Goal: Obtain resource: Download file/media

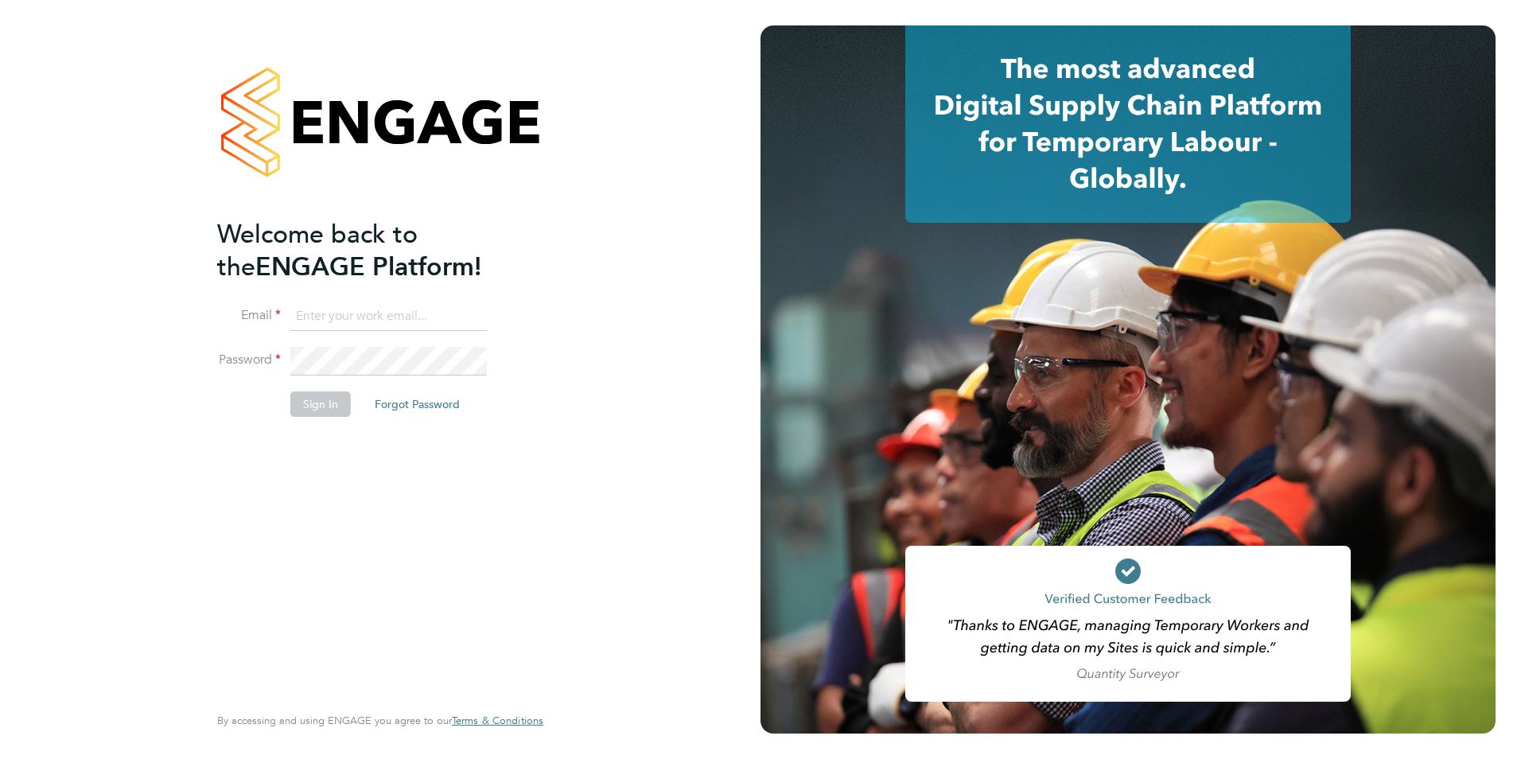
type input "ian.tannahill@linsco.com"
click at [340, 404] on button "Sign In" at bounding box center [320, 403] width 60 height 25
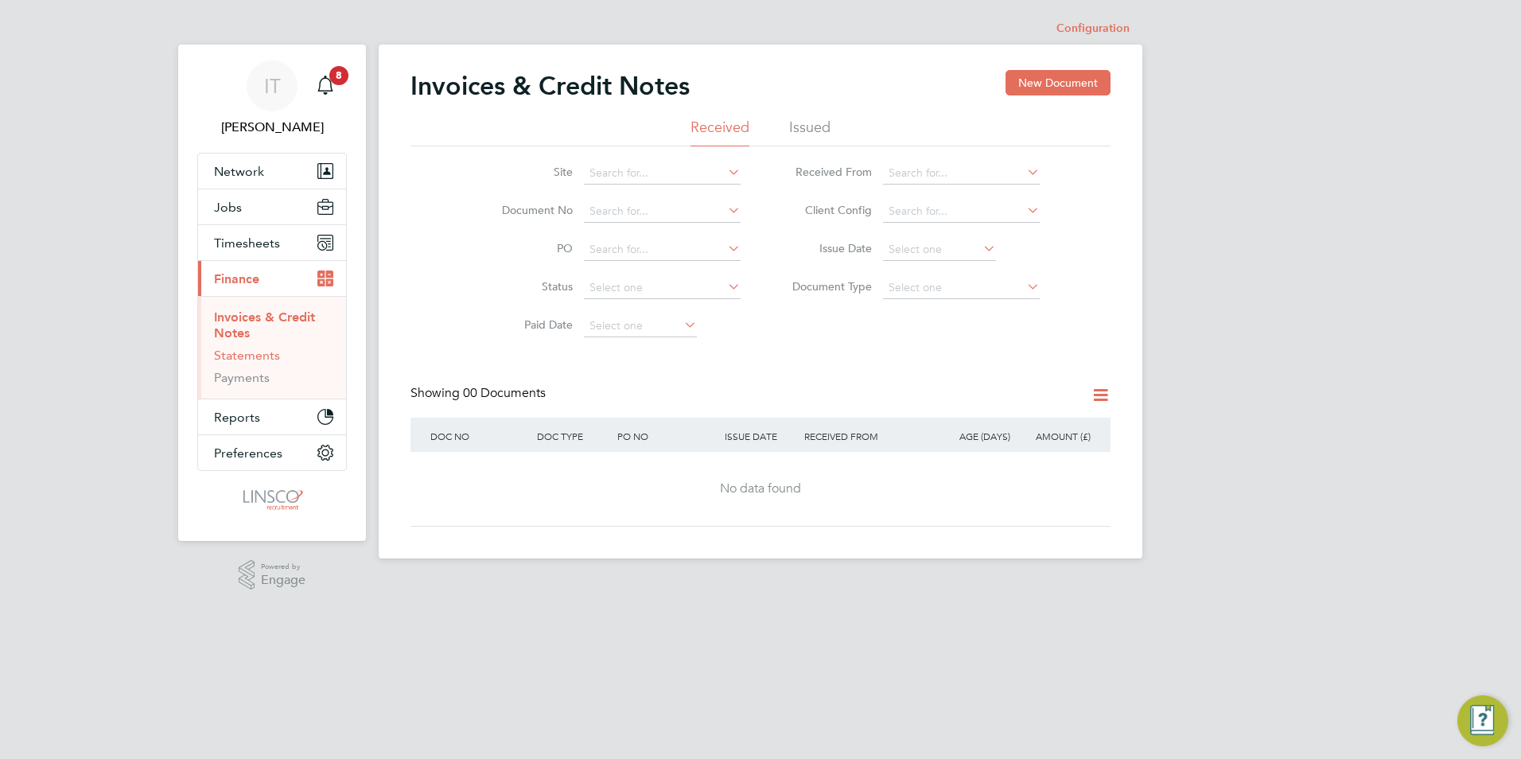
click at [262, 351] on link "Statements" at bounding box center [247, 355] width 66 height 15
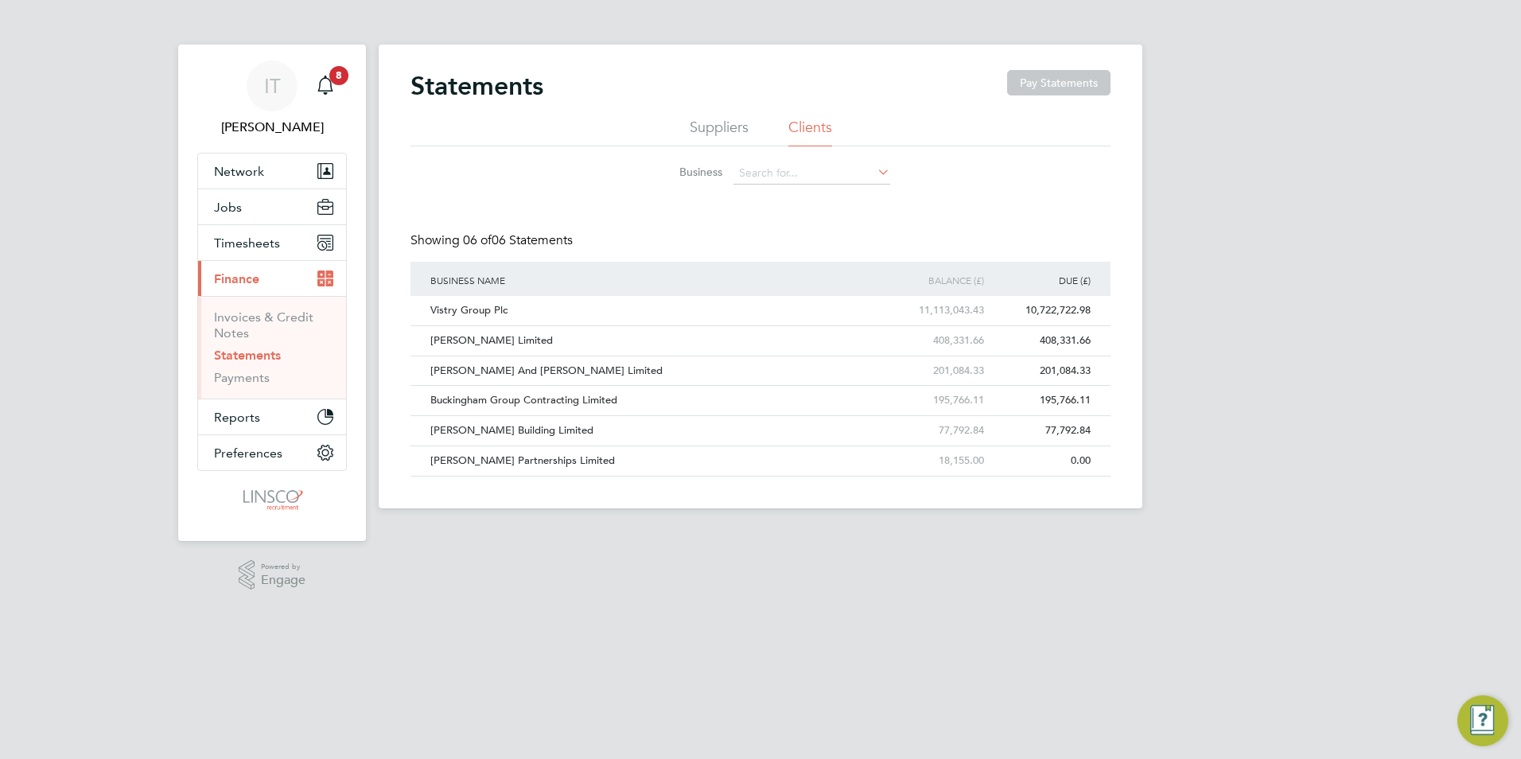
click at [874, 172] on icon at bounding box center [874, 172] width 0 height 22
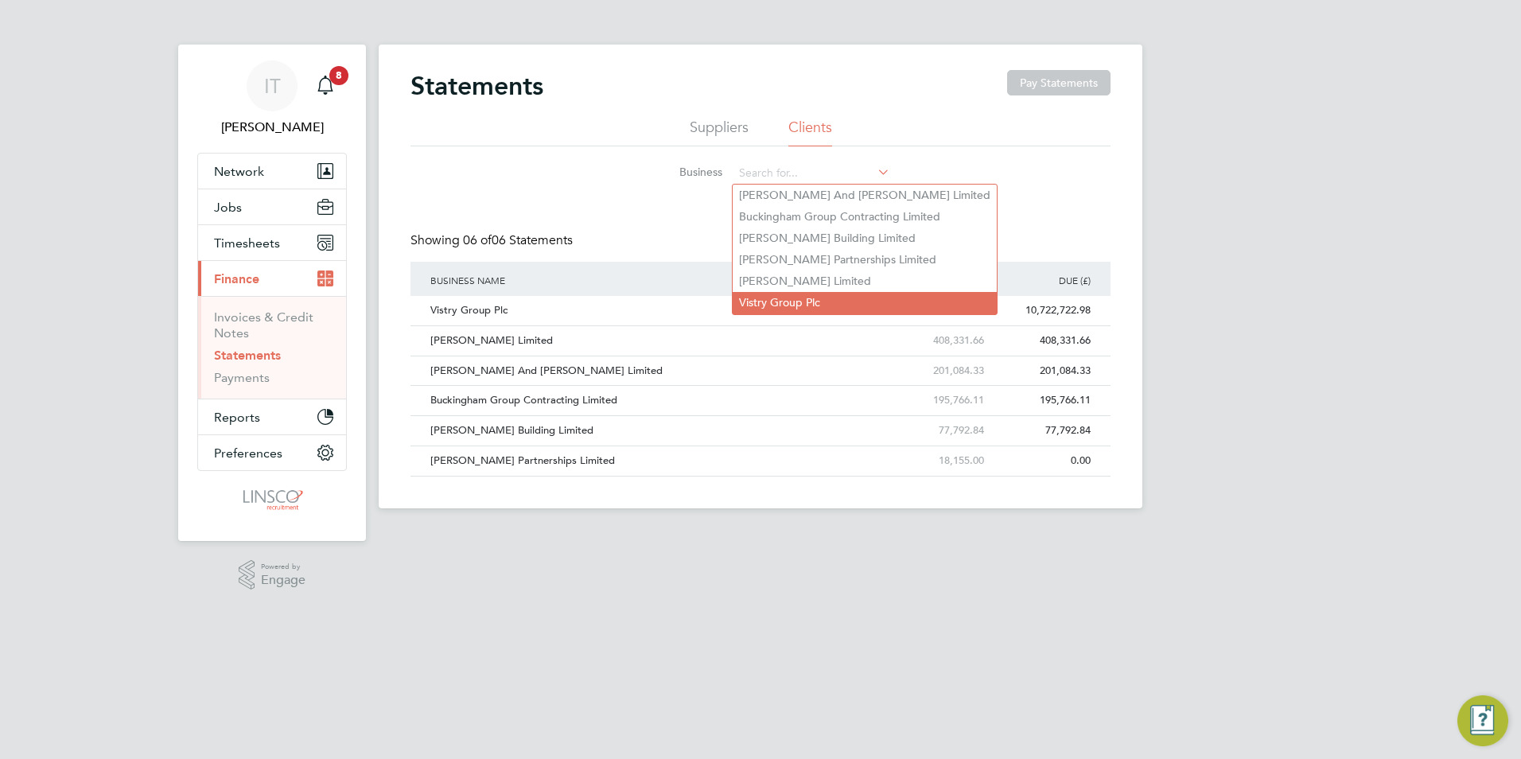
click at [811, 302] on li "Vistry Group Plc" at bounding box center [865, 302] width 264 height 21
type input "Vistry Group Plc"
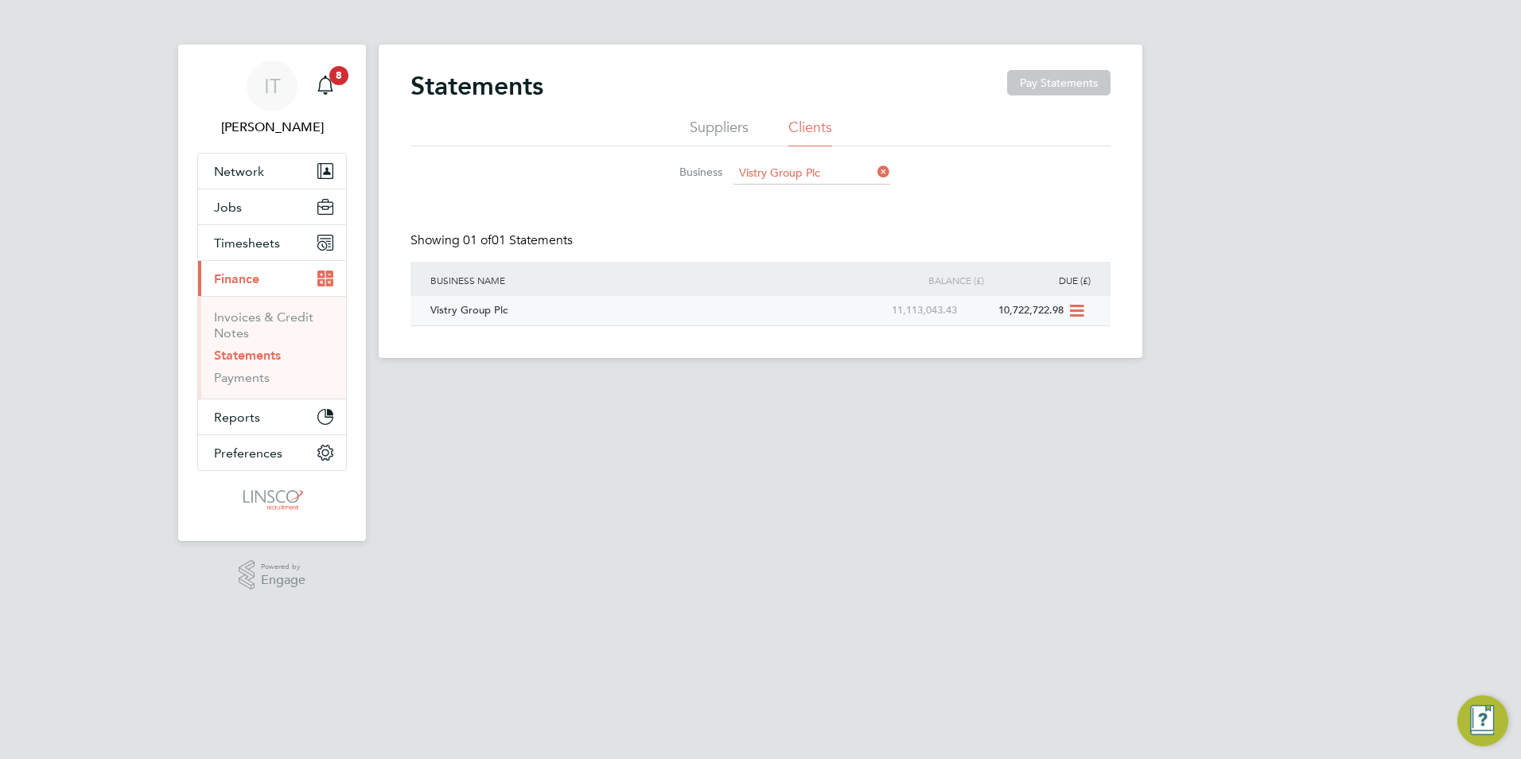
click at [1080, 308] on icon at bounding box center [1076, 311] width 16 height 19
click at [1057, 340] on li "Download statement" at bounding box center [1019, 348] width 127 height 22
click at [245, 379] on link "Payments" at bounding box center [242, 377] width 56 height 15
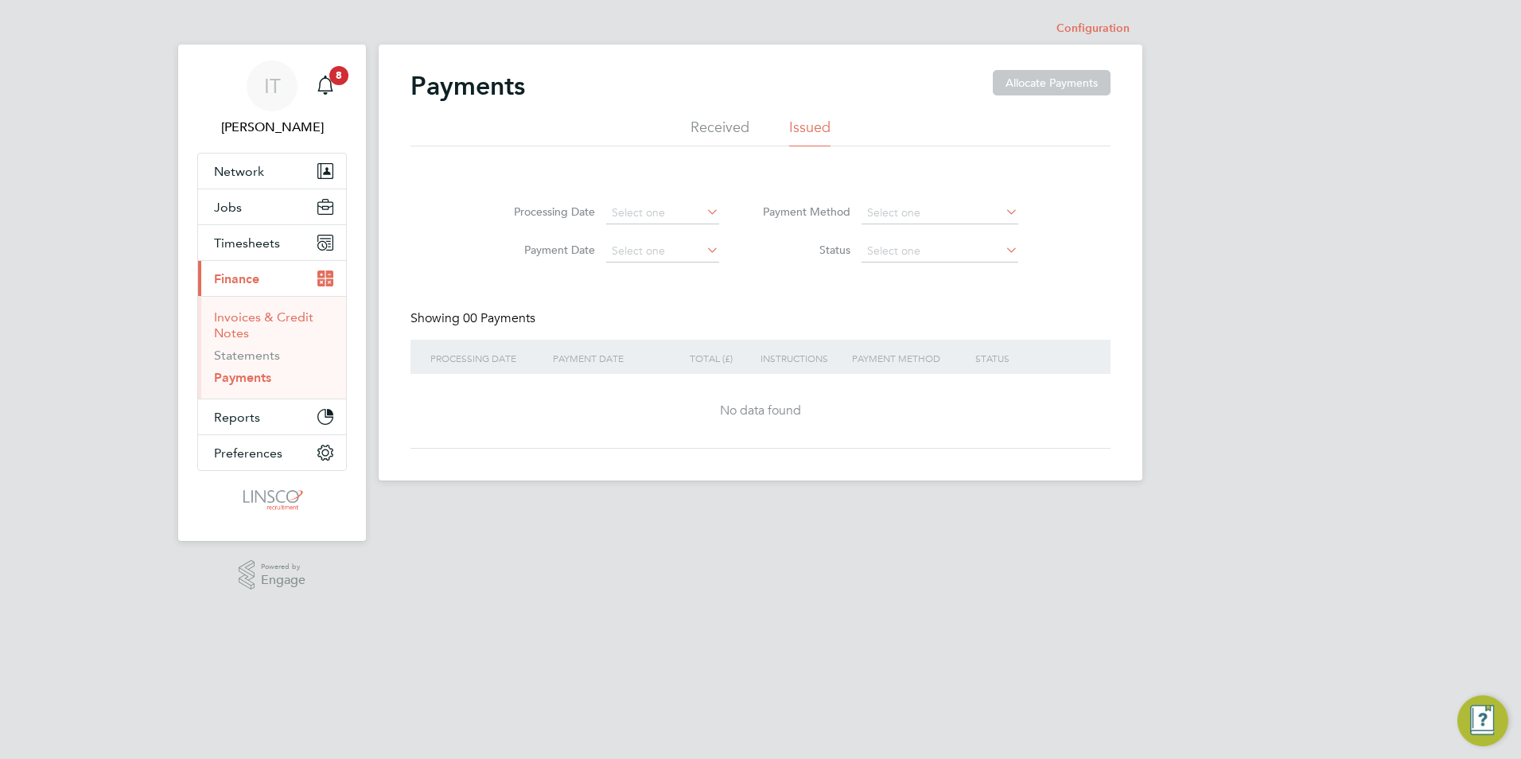
click at [251, 313] on link "Invoices & Credit Notes" at bounding box center [263, 325] width 99 height 31
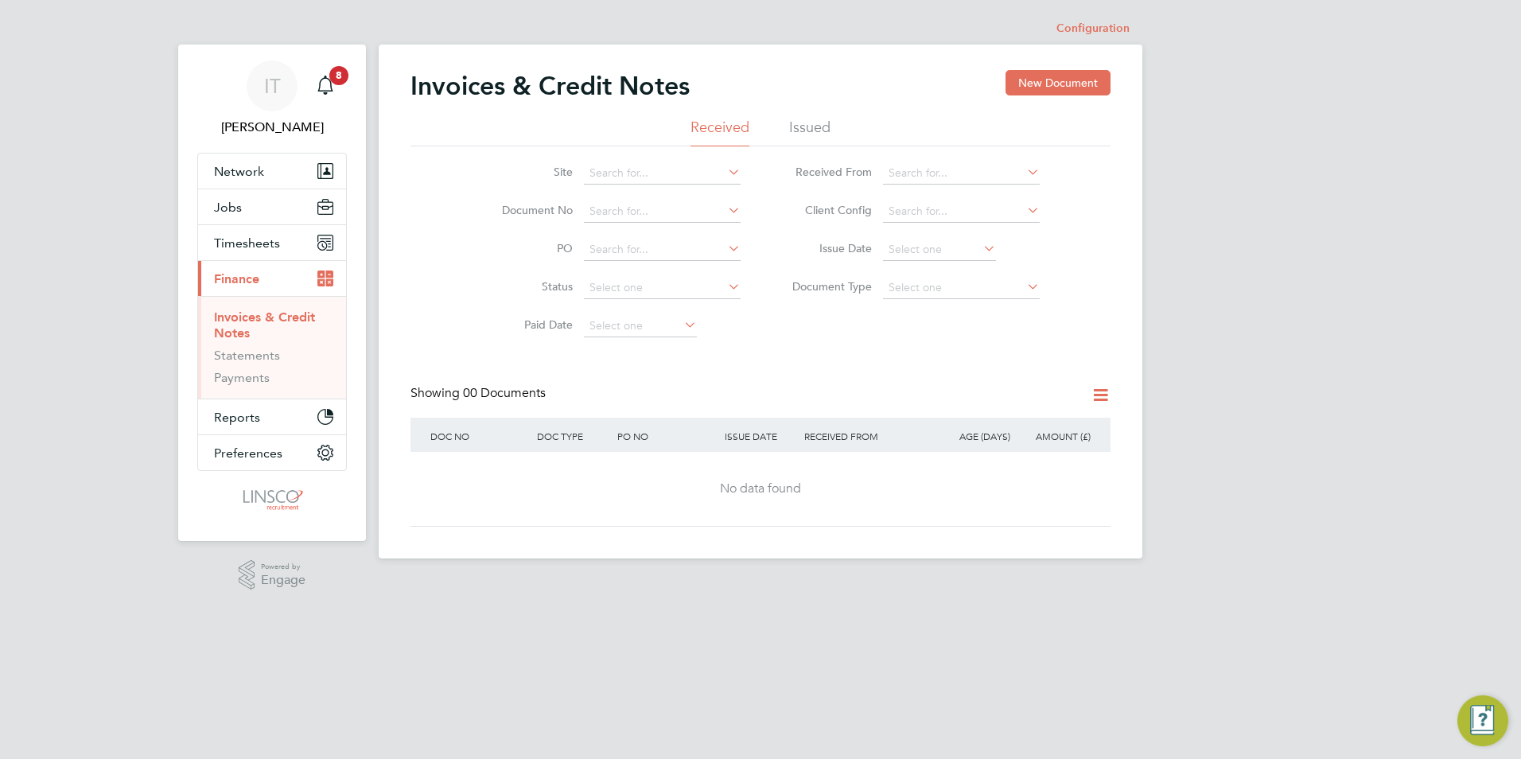
drag, startPoint x: 810, startPoint y: 127, endPoint x: 838, endPoint y: 138, distance: 30.0
click at [810, 128] on li "Issued" at bounding box center [809, 132] width 41 height 29
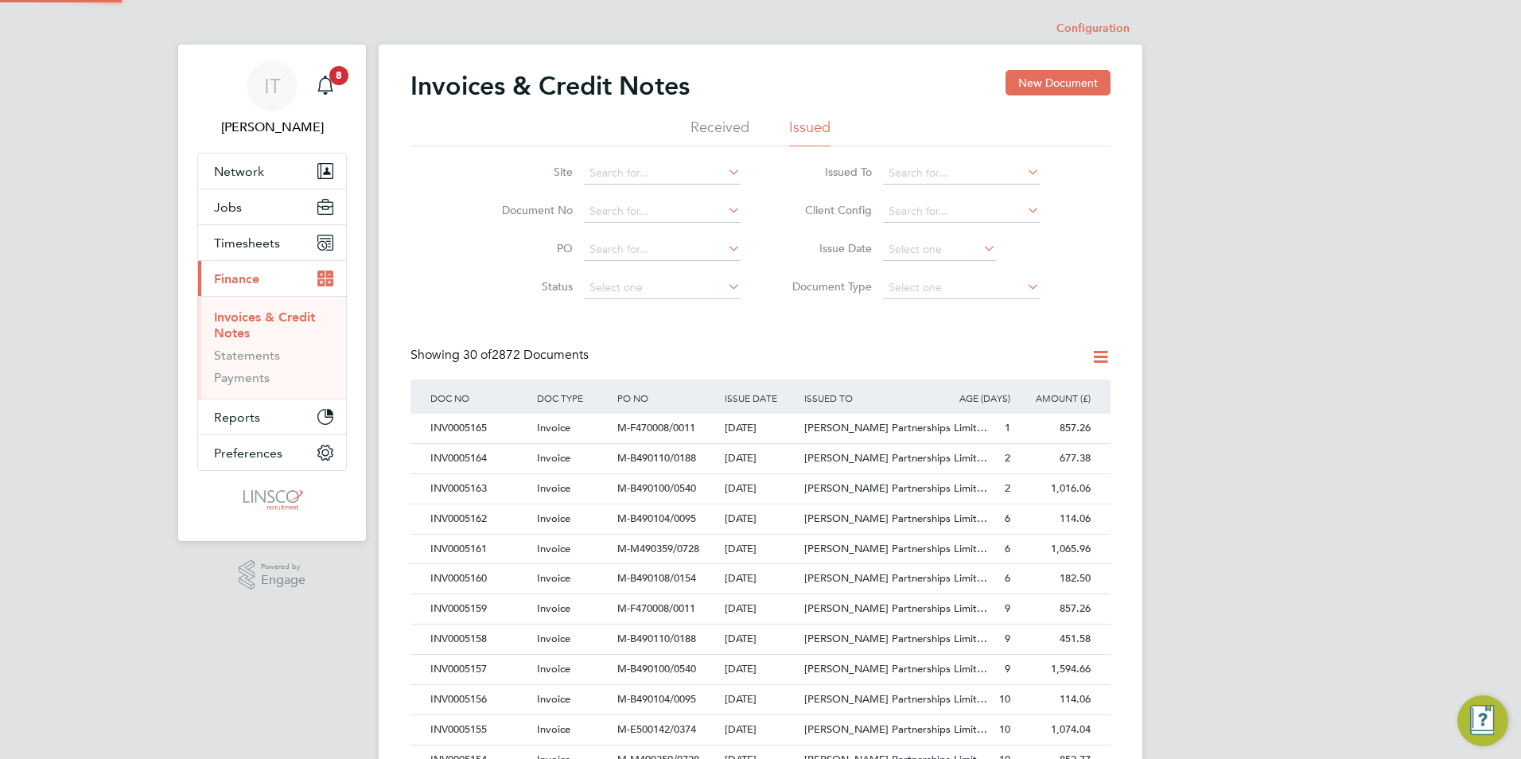
click at [1024, 172] on icon at bounding box center [1024, 172] width 0 height 22
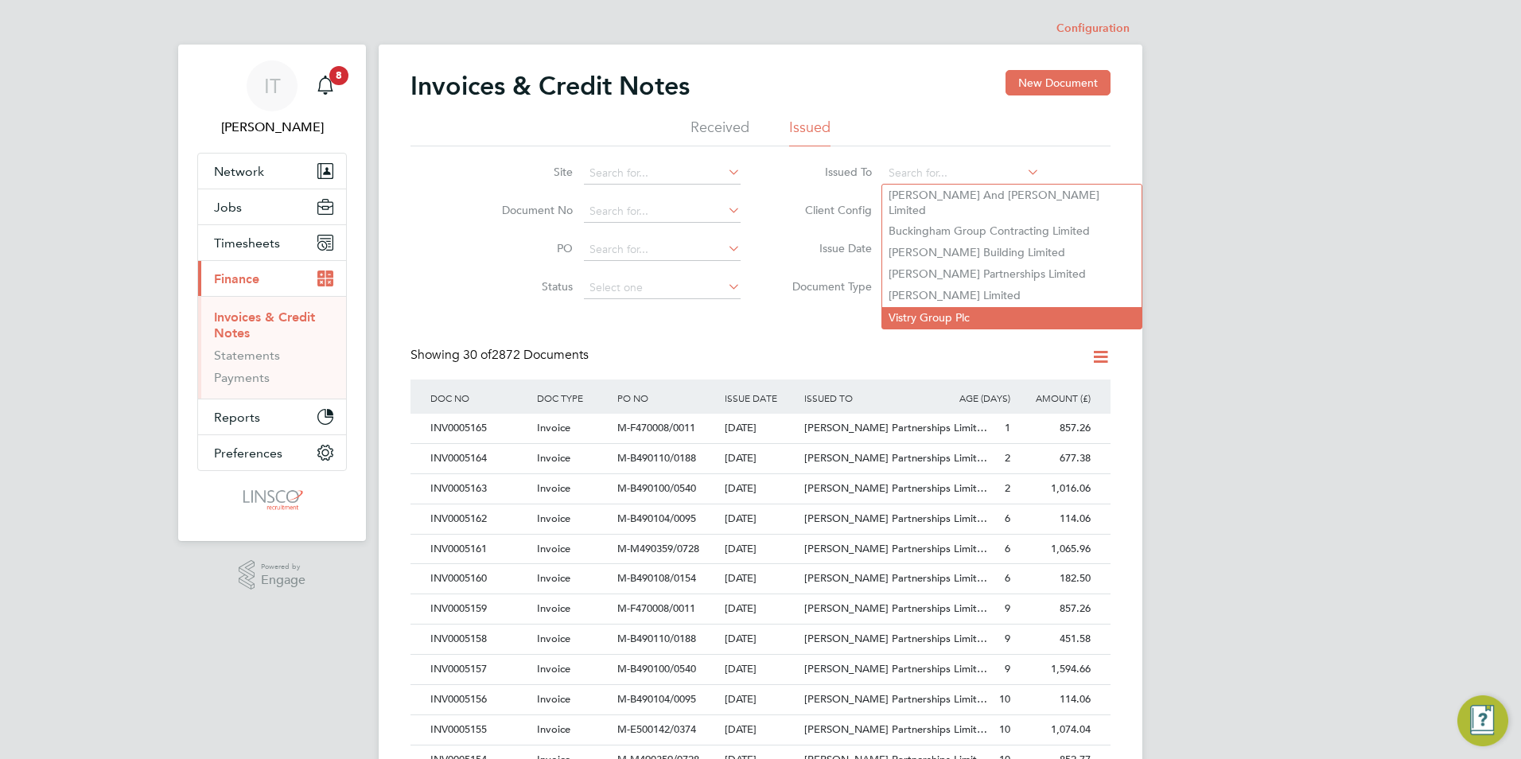
click at [956, 307] on li "Vistry Group Plc" at bounding box center [1011, 317] width 259 height 21
type input "Vistry Group Plc"
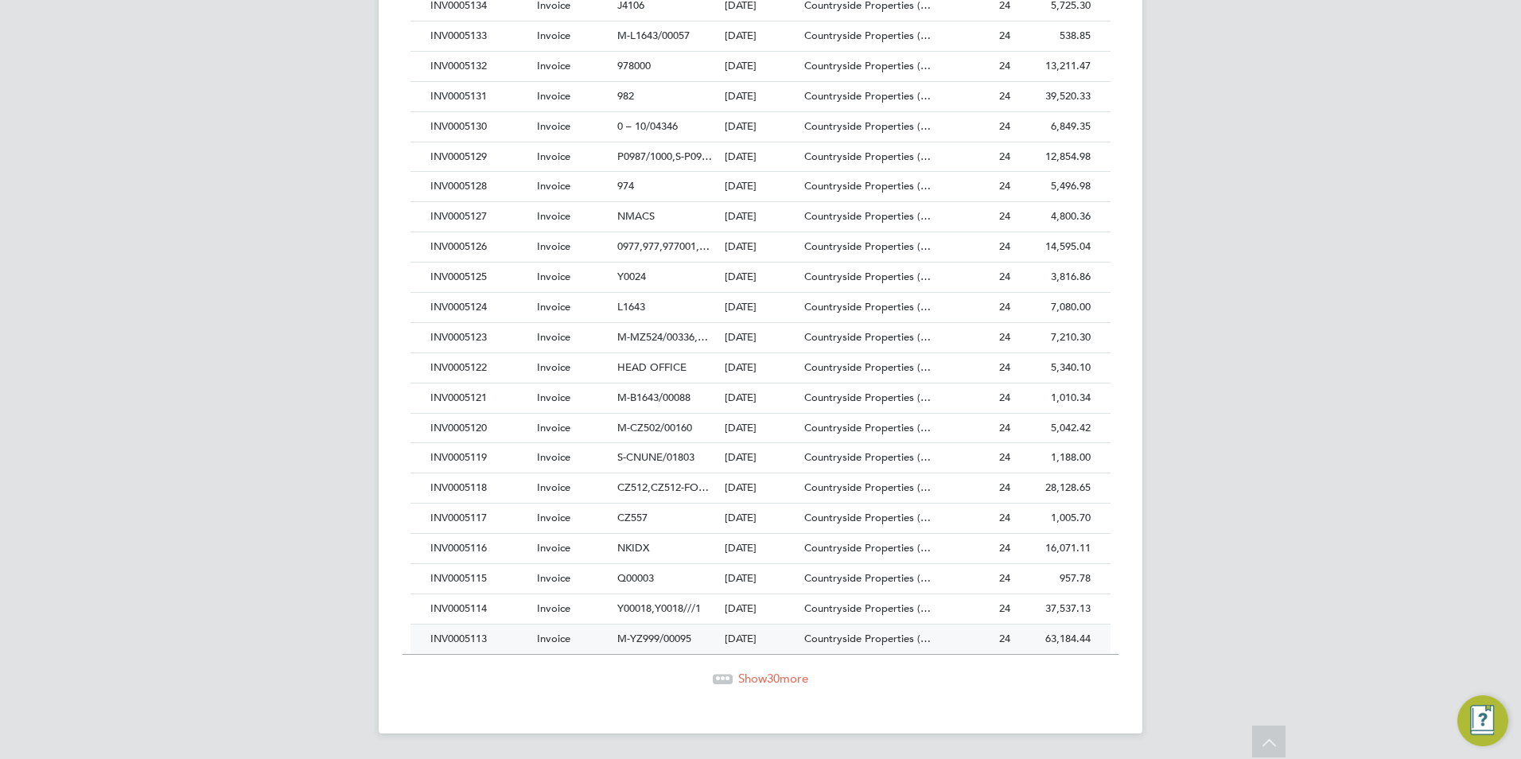
click at [461, 636] on div "INV0005113" at bounding box center [479, 639] width 107 height 29
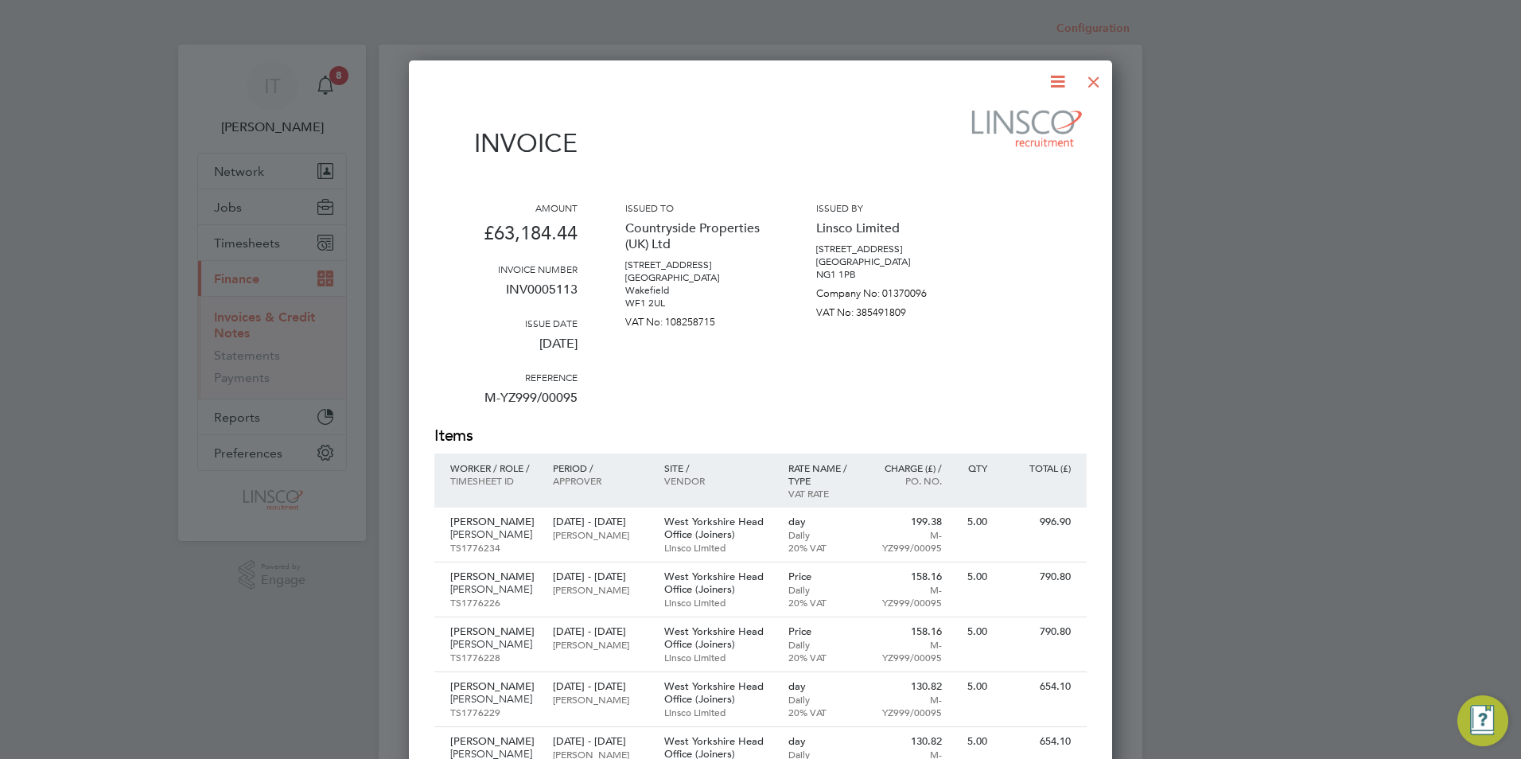
click at [1091, 84] on div at bounding box center [1094, 78] width 29 height 29
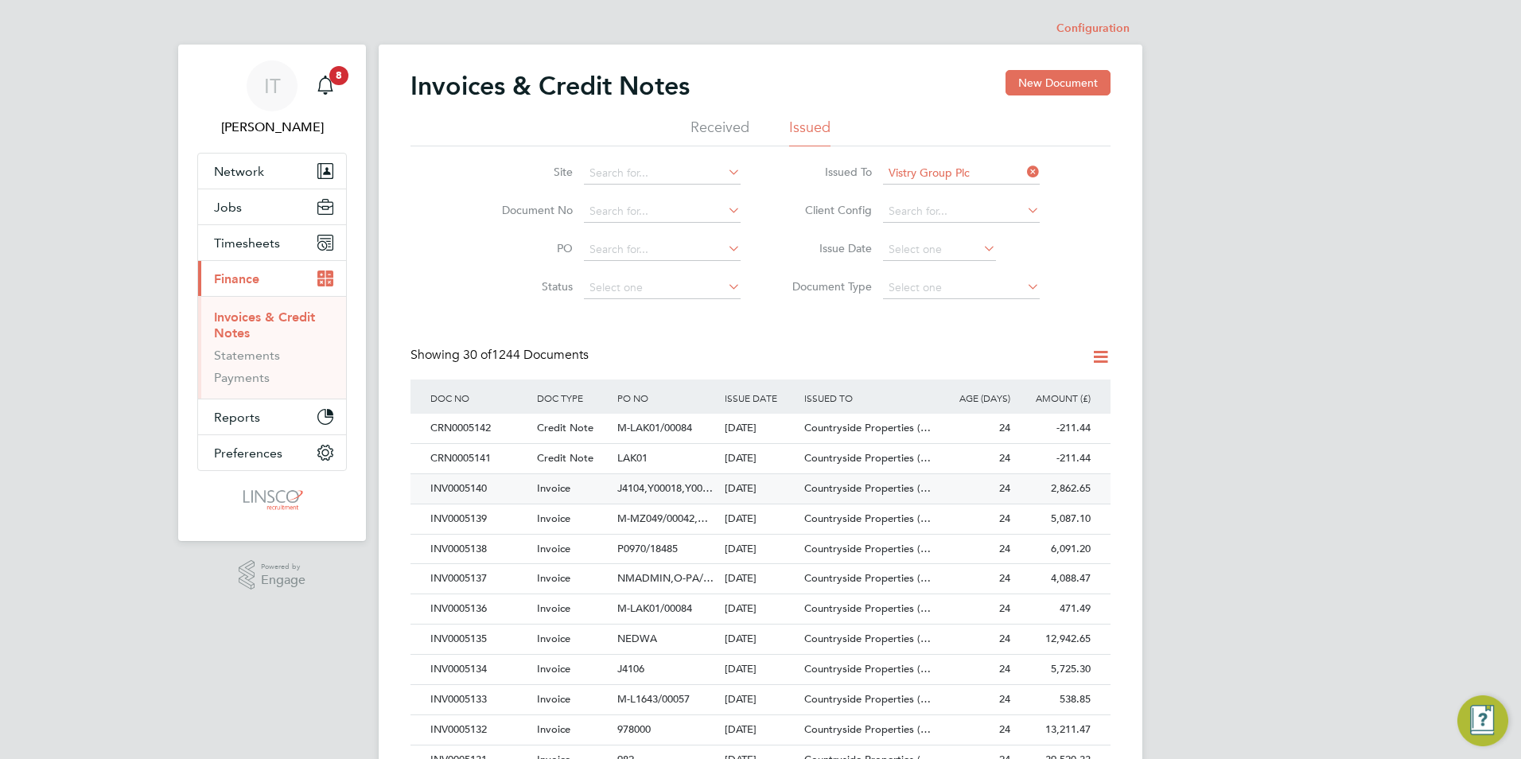
click at [483, 491] on div "INV0005140" at bounding box center [479, 488] width 107 height 29
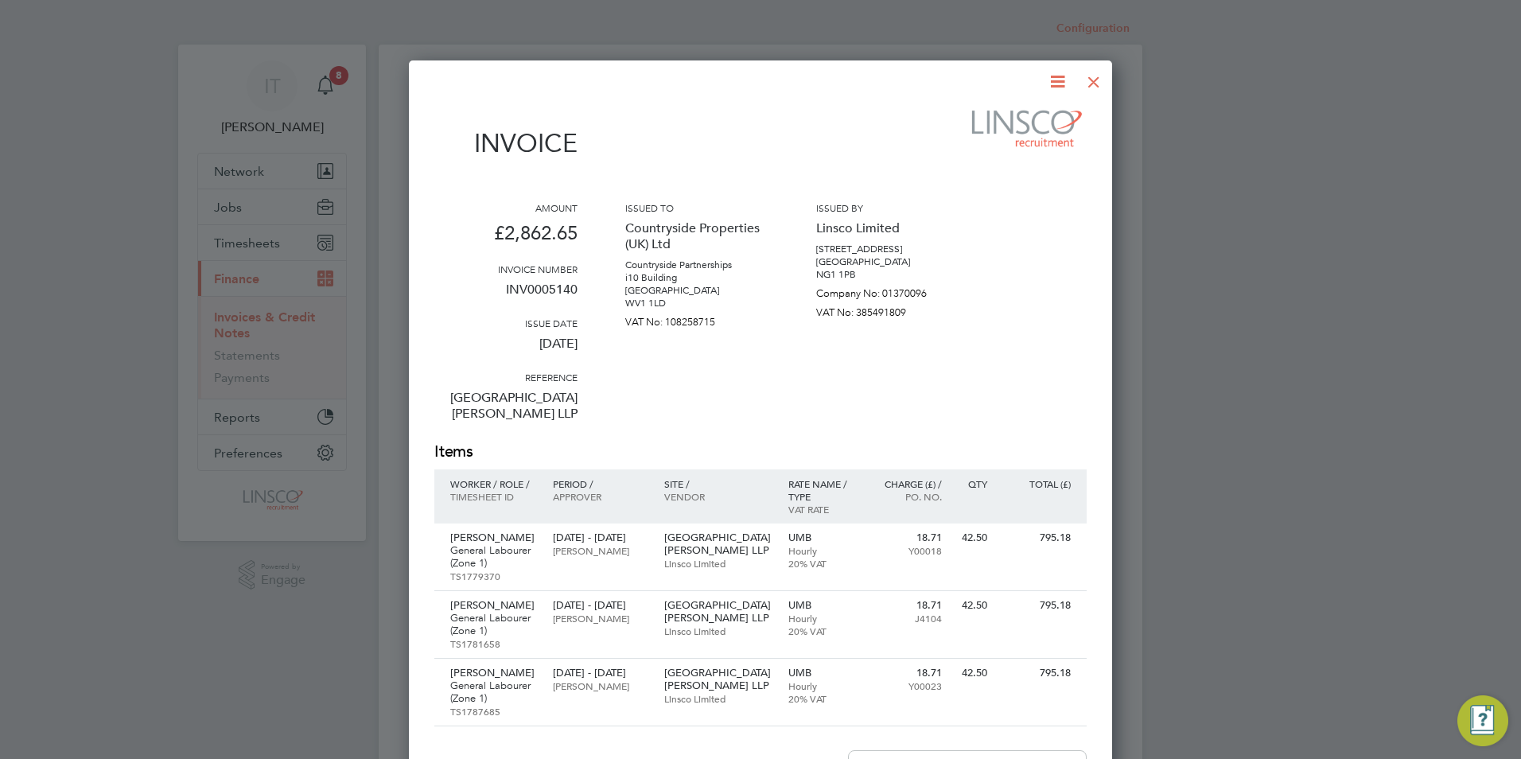
click at [1093, 80] on div at bounding box center [1094, 78] width 29 height 29
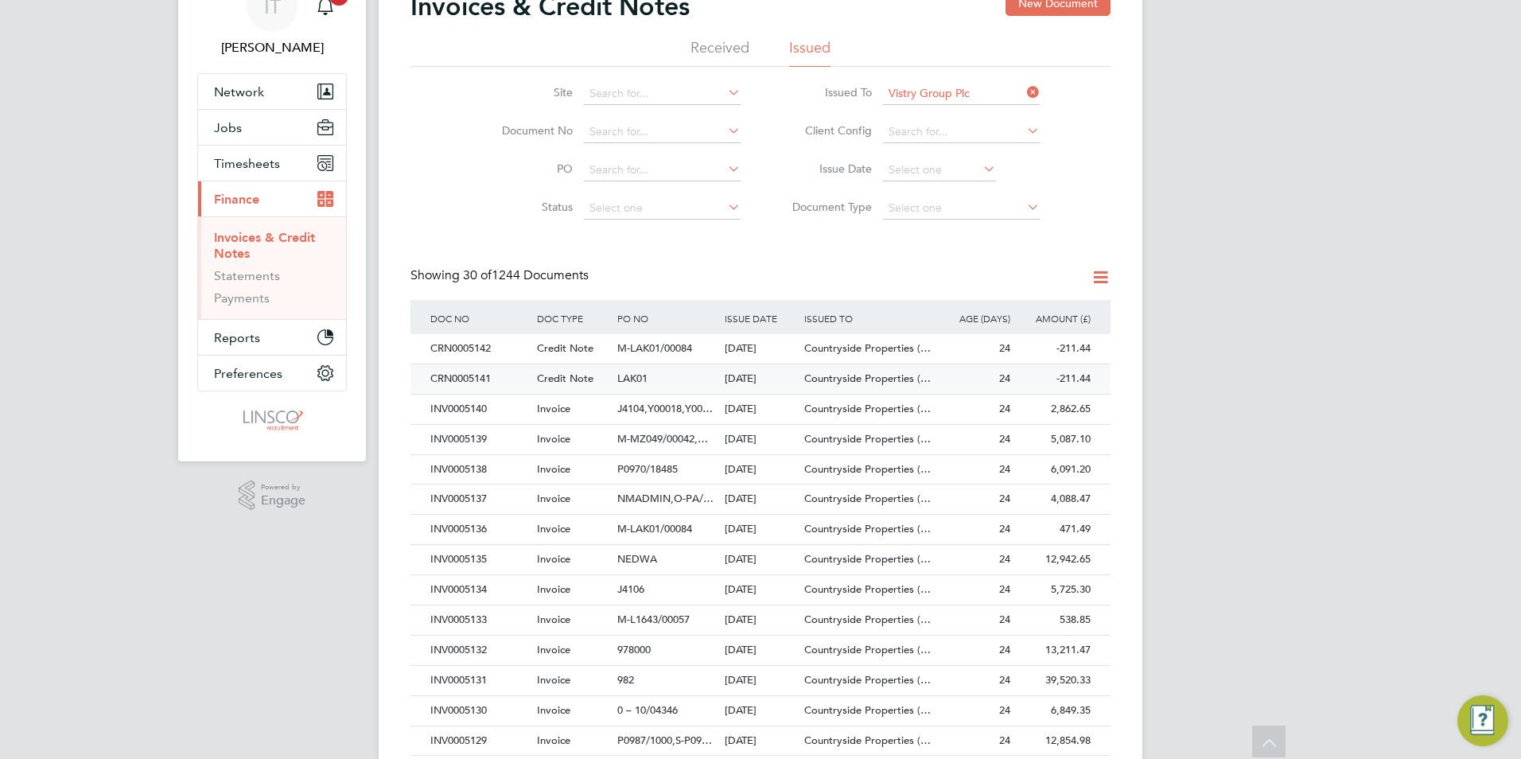
click at [482, 467] on div "INV0005138" at bounding box center [479, 469] width 107 height 29
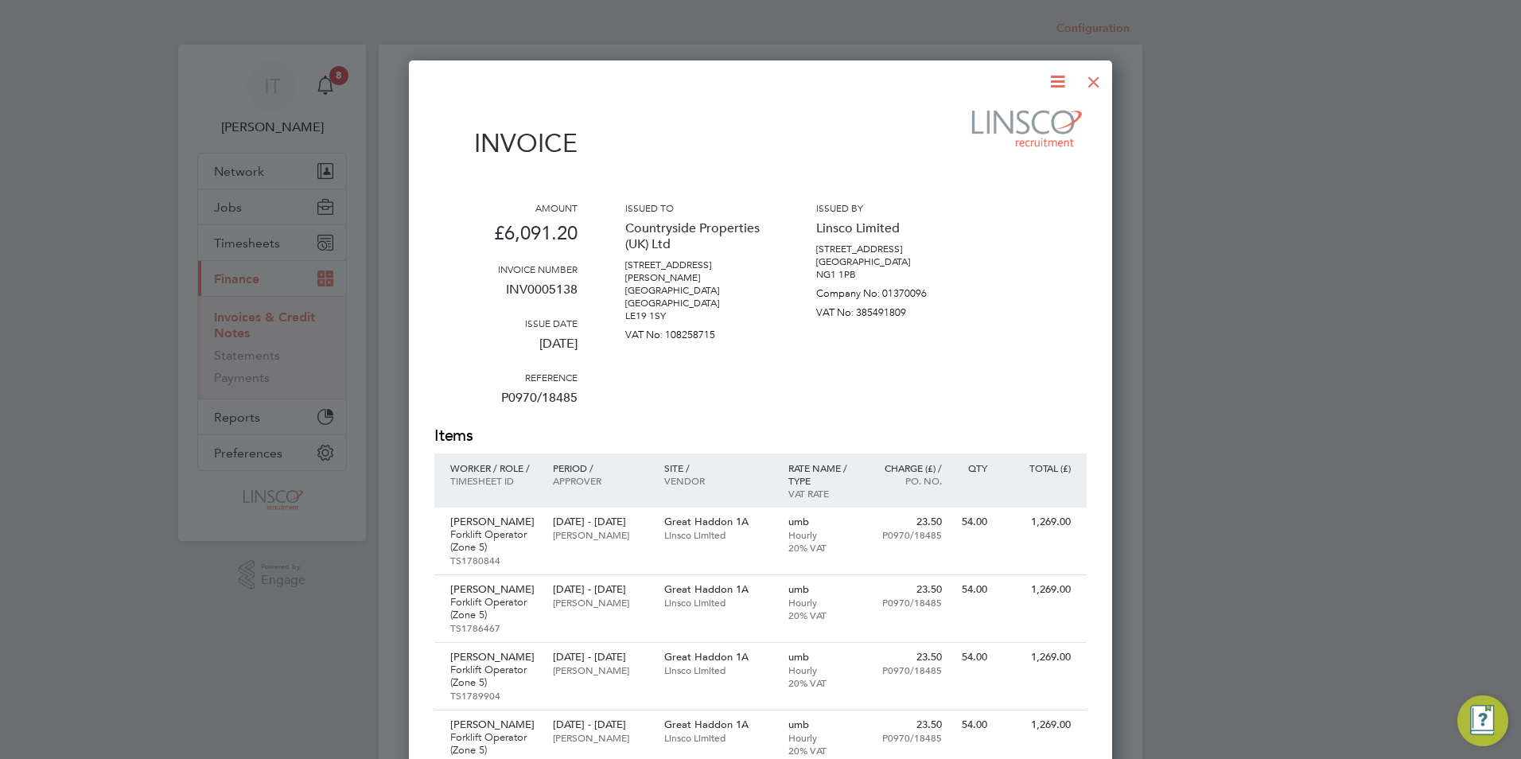
click at [1061, 88] on icon at bounding box center [1058, 82] width 20 height 20
click at [1015, 164] on li "Edit invoice" at bounding box center [1010, 164] width 110 height 22
type textarea "{ "number": "INV0005138", "issueDate": "[DATE]", "dueDate": "[DATE]", "data": {…"
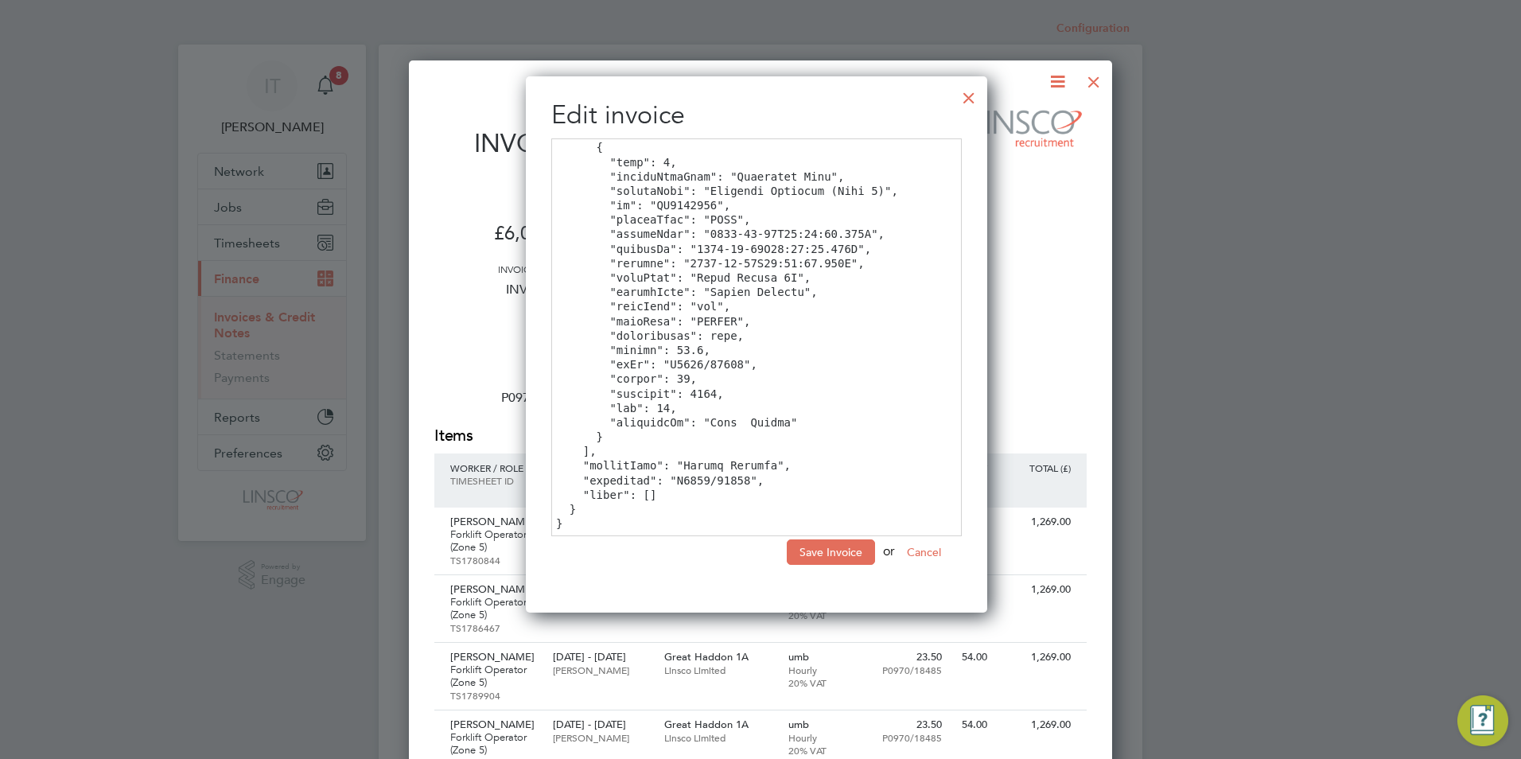
click at [983, 96] on div at bounding box center [969, 94] width 29 height 29
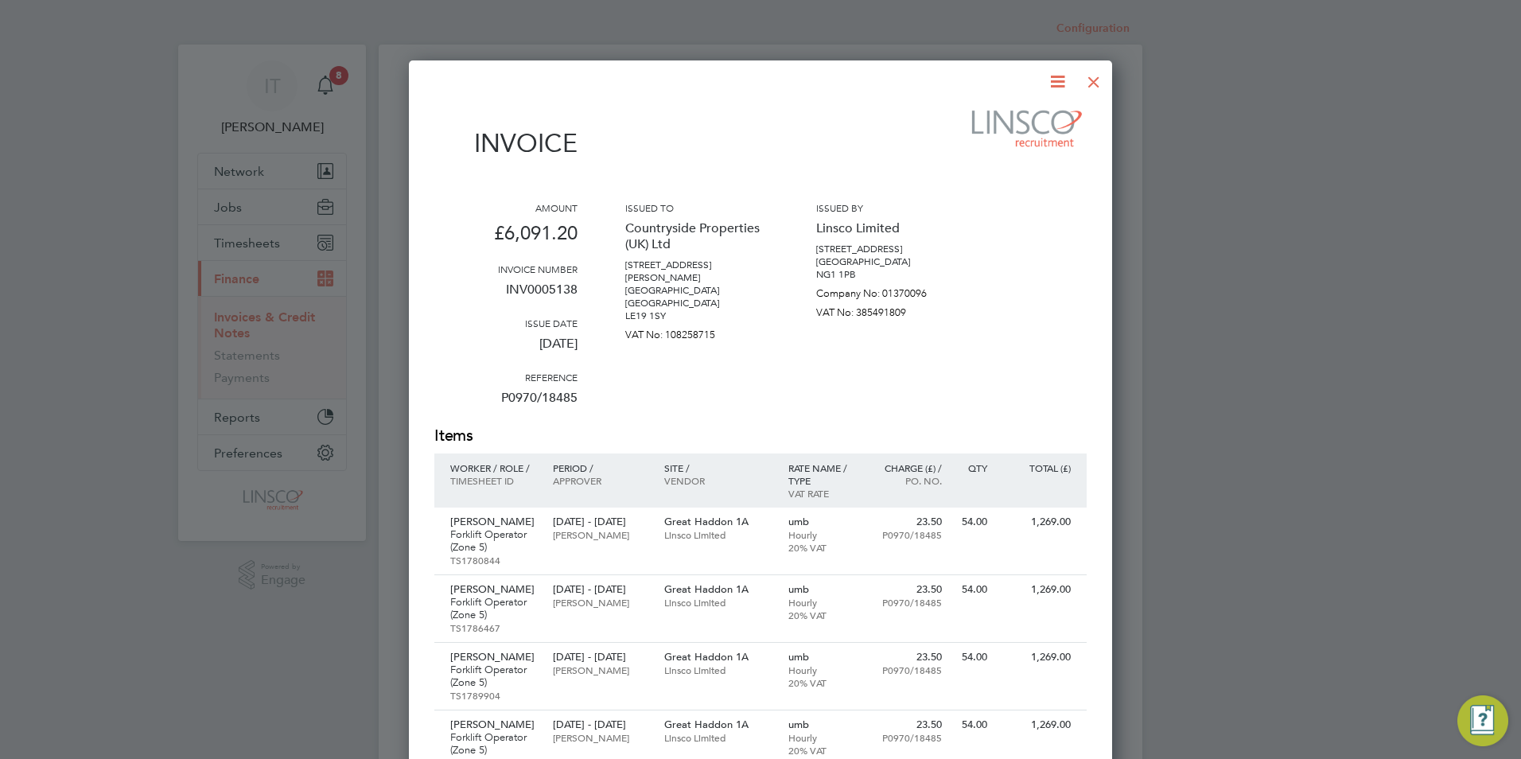
click at [1061, 78] on icon at bounding box center [1058, 82] width 20 height 20
click at [1001, 115] on li "Download Invoice" at bounding box center [1010, 119] width 110 height 22
click at [1028, 289] on div "Amount £6,091.20 Invoice number INV0005138 Issue date [DATE] Reference P0970/18…" at bounding box center [760, 313] width 652 height 224
click at [1094, 83] on div at bounding box center [1094, 78] width 29 height 29
